Goal: Find specific page/section: Find specific page/section

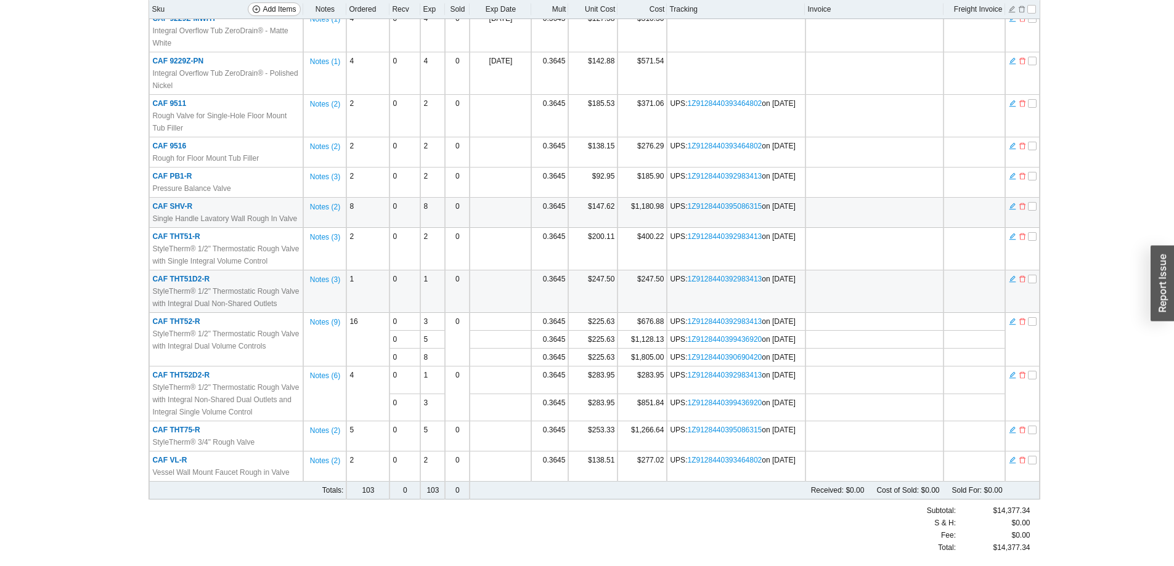
scroll to position [1015, 0]
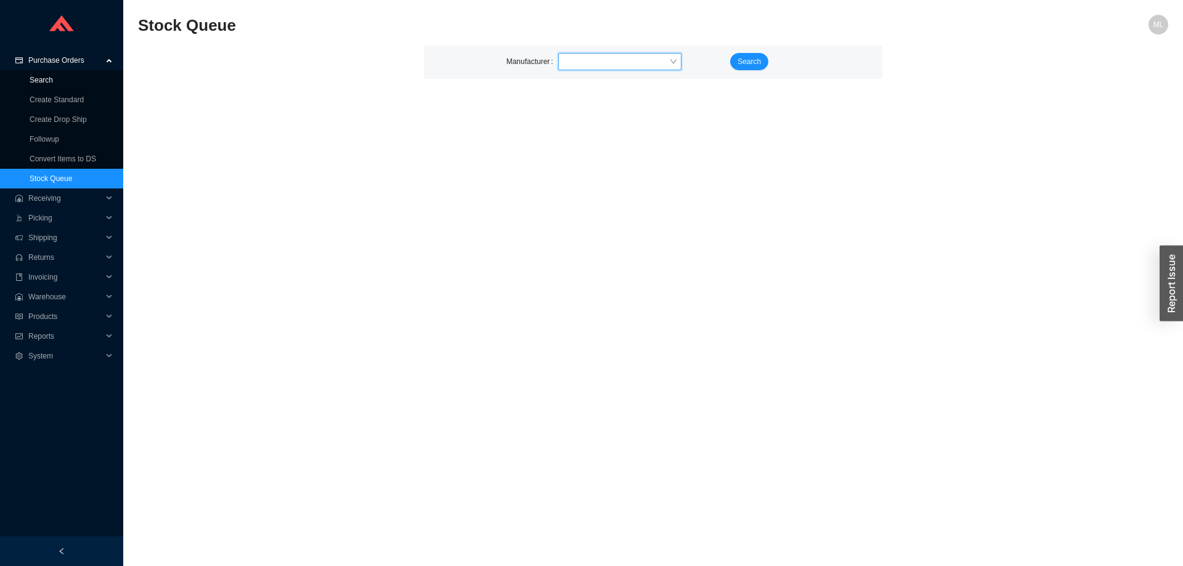
click at [44, 81] on link "Search" at bounding box center [41, 80] width 23 height 9
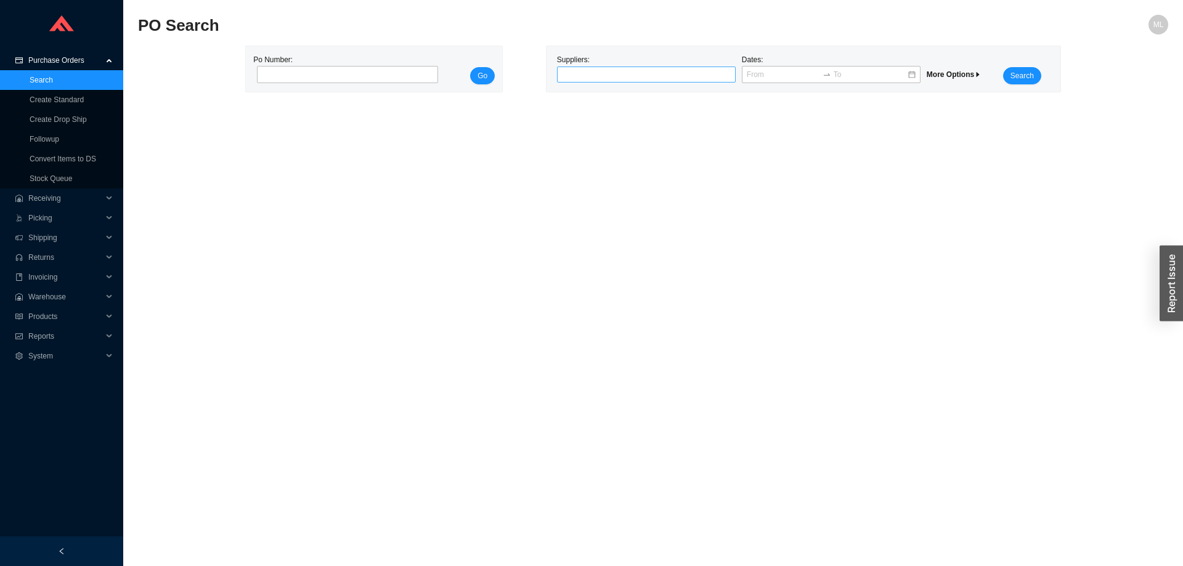
click at [587, 70] on div at bounding box center [640, 74] width 163 height 12
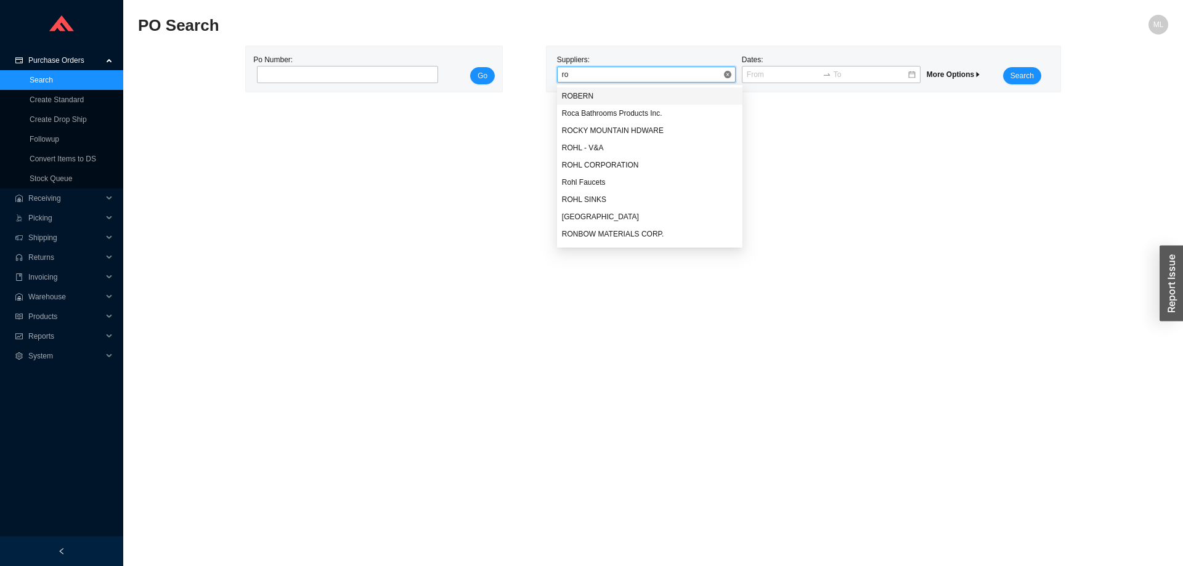
type input "roh"
click at [587, 112] on div "ROHL CORPORATION" at bounding box center [650, 113] width 176 height 11
click at [1022, 71] on span "Search" at bounding box center [1021, 76] width 23 height 12
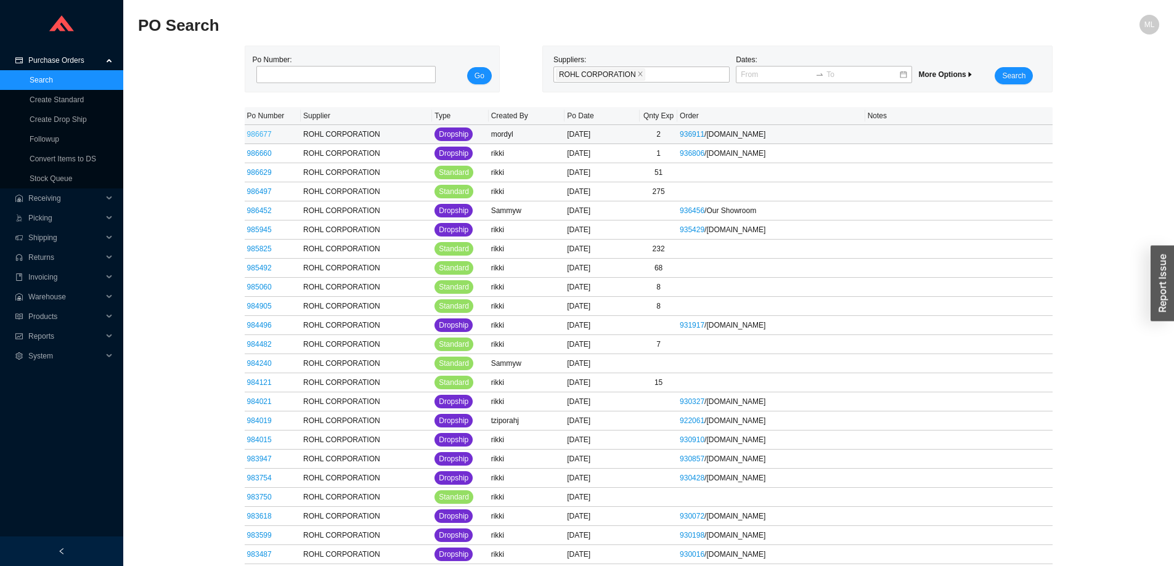
click at [255, 136] on link "986677" at bounding box center [259, 134] width 25 height 9
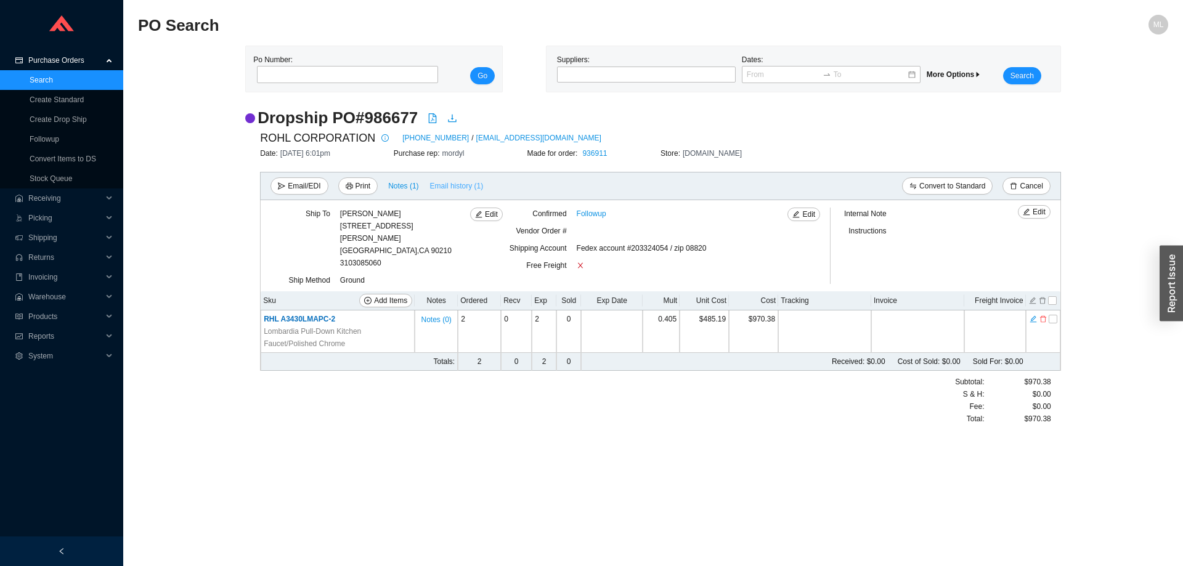
click at [436, 185] on span "Email history (1)" at bounding box center [457, 186] width 54 height 12
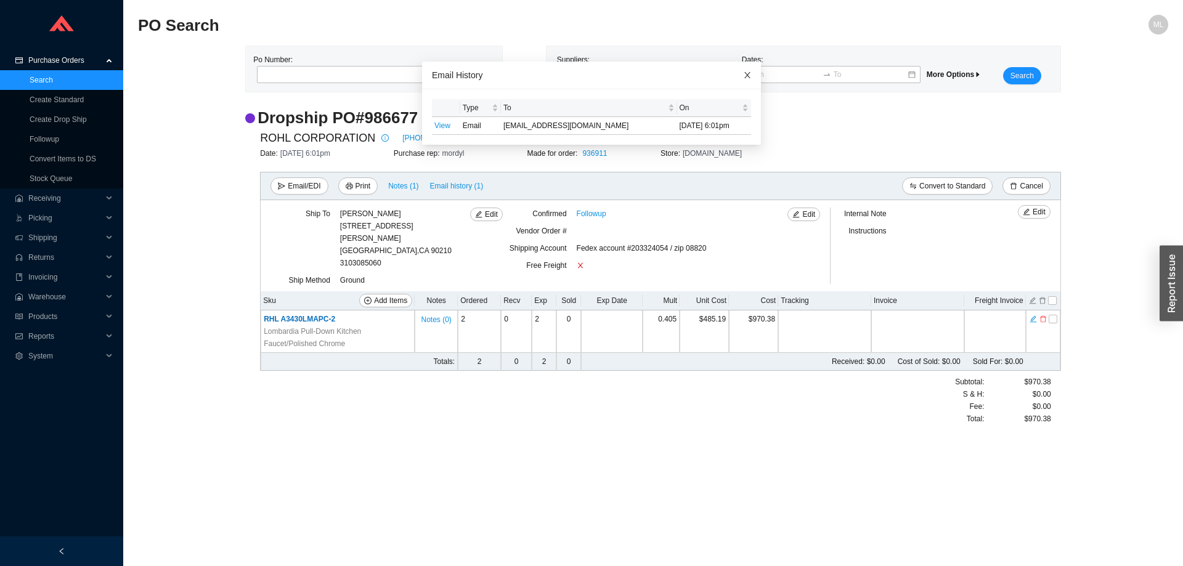
click at [743, 73] on icon "close" at bounding box center [747, 75] width 9 height 9
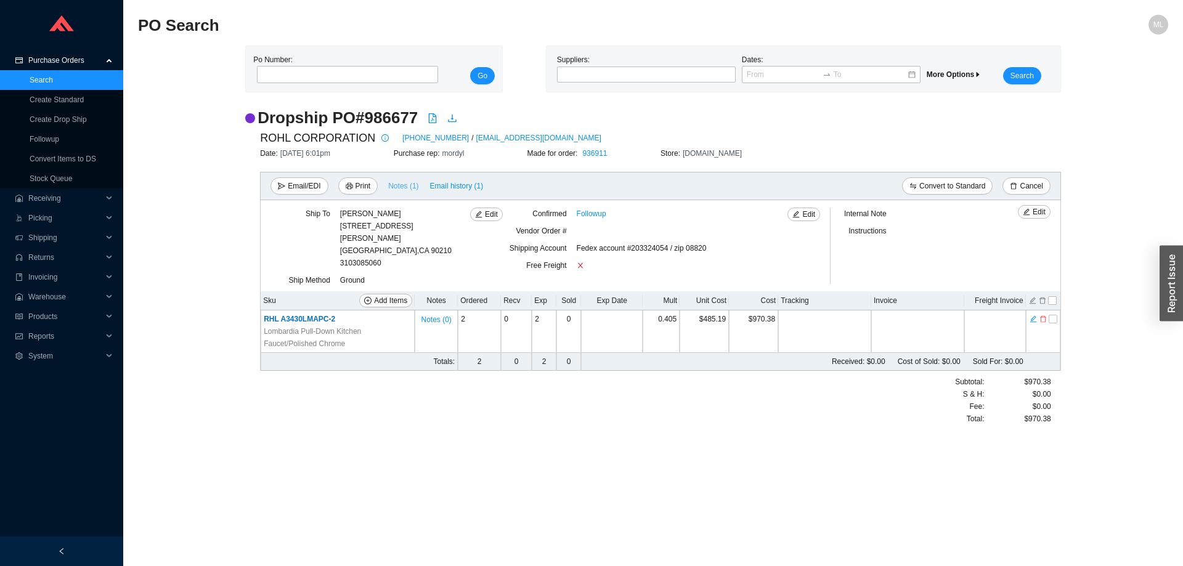
click at [397, 182] on span "Notes ( 1 )" at bounding box center [403, 186] width 30 height 12
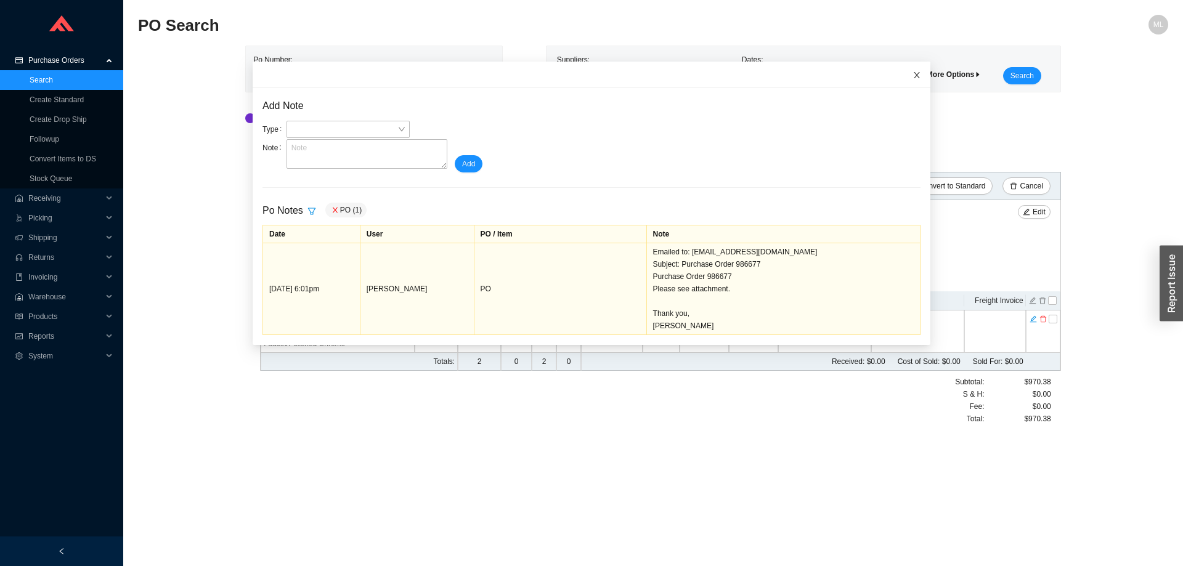
click at [914, 75] on icon "close" at bounding box center [917, 75] width 6 height 6
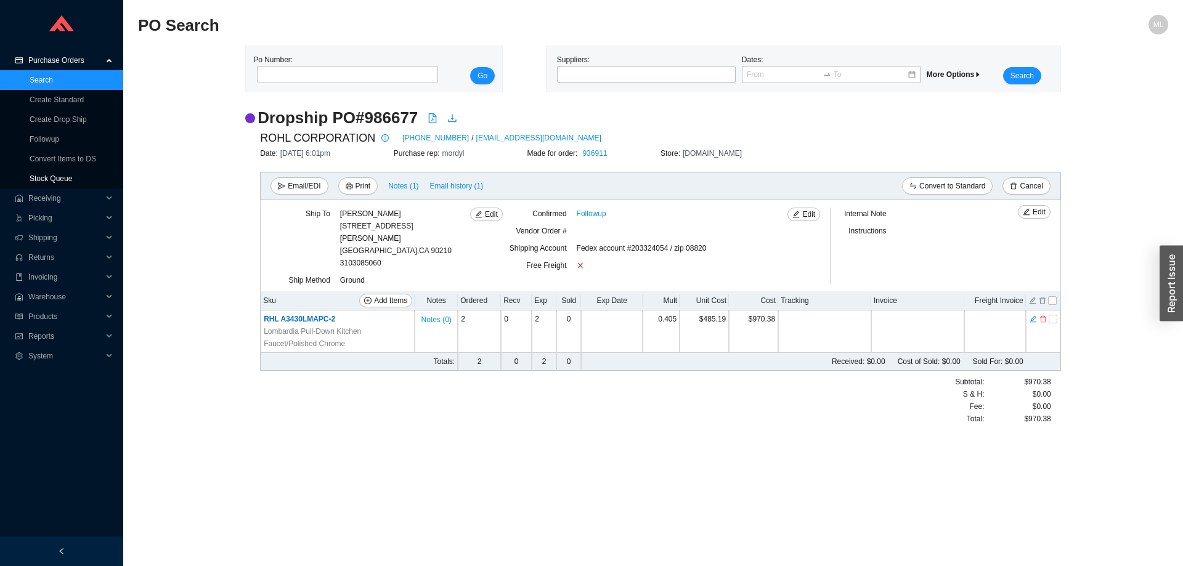
click at [52, 174] on link "Stock Queue" at bounding box center [51, 178] width 43 height 9
